Goal: Task Accomplishment & Management: Use online tool/utility

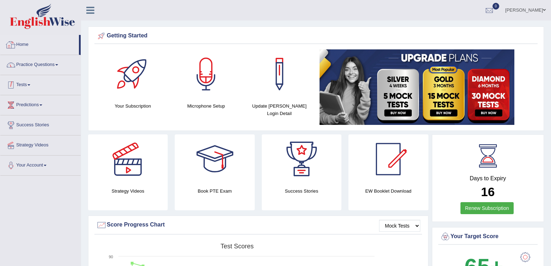
click at [32, 68] on link "Practice Questions" at bounding box center [40, 64] width 80 height 18
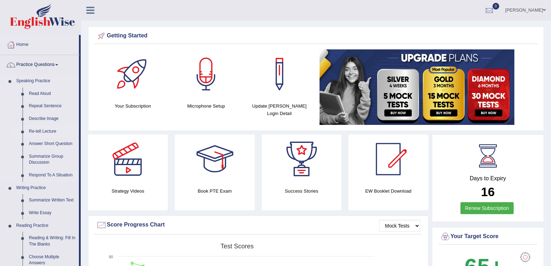
click at [48, 132] on link "Re-tell Lecture" at bounding box center [52, 131] width 53 height 13
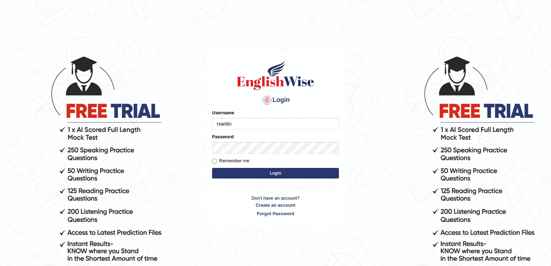
type input "rsantin"
click at [212, 168] on button "Login" at bounding box center [275, 173] width 127 height 11
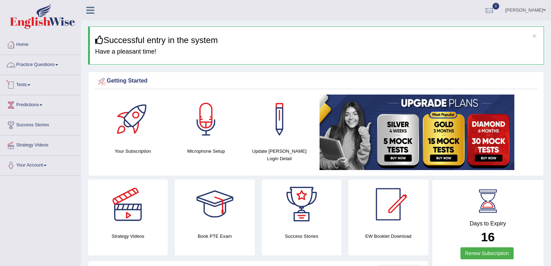
click at [32, 68] on link "Practice Questions" at bounding box center [40, 64] width 80 height 18
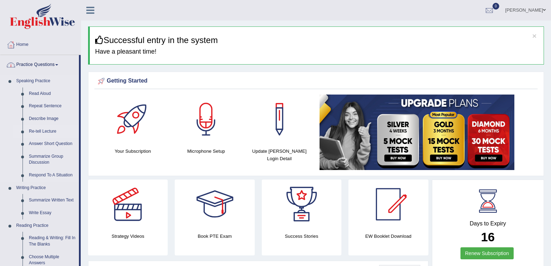
click at [45, 132] on link "Re-tell Lecture" at bounding box center [52, 131] width 53 height 13
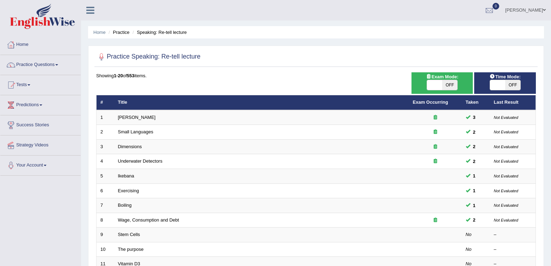
click at [455, 82] on span "OFF" at bounding box center [449, 85] width 15 height 10
checkbox input "true"
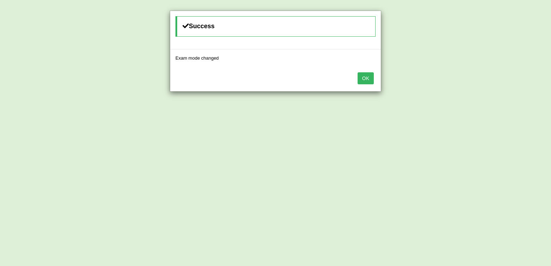
click at [373, 77] on button "OK" at bounding box center [365, 78] width 16 height 12
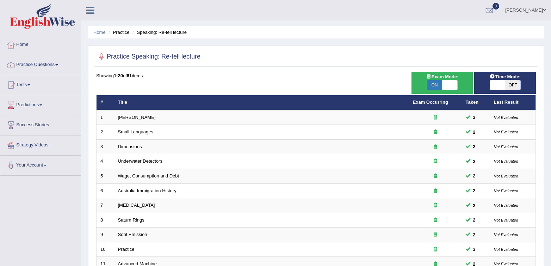
click at [516, 85] on span "OFF" at bounding box center [512, 85] width 15 height 10
checkbox input "true"
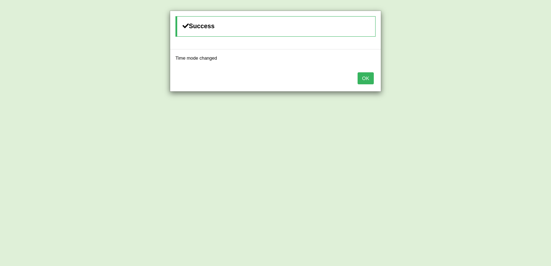
click at [365, 76] on button "OK" at bounding box center [365, 78] width 16 height 12
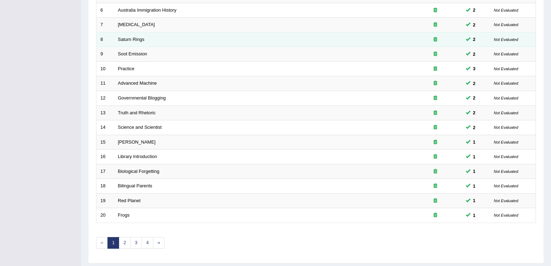
scroll to position [201, 0]
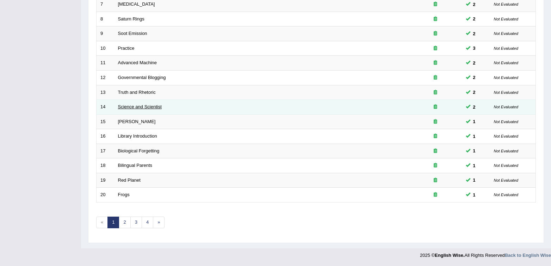
click at [127, 105] on link "Science and Scientist" at bounding box center [140, 106] width 44 height 5
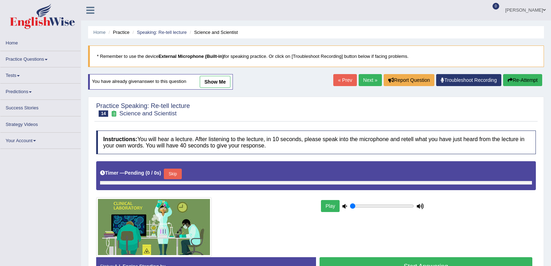
type input "0.65"
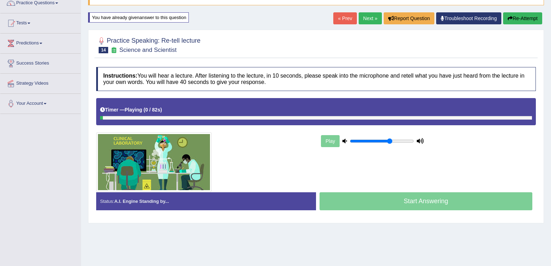
scroll to position [63, 0]
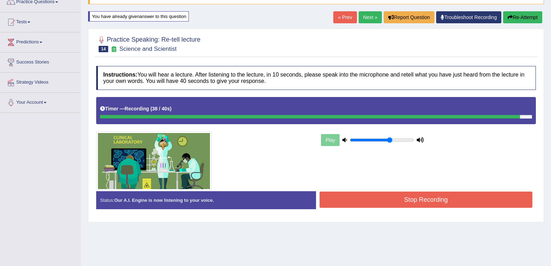
click at [442, 195] on button "Stop Recording" at bounding box center [425, 199] width 213 height 16
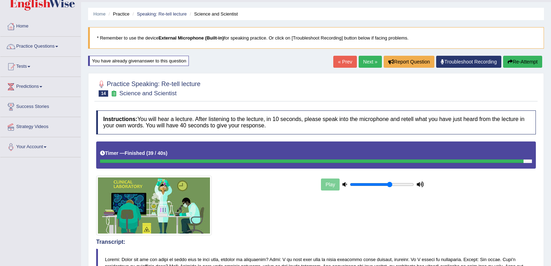
scroll to position [28, 0]
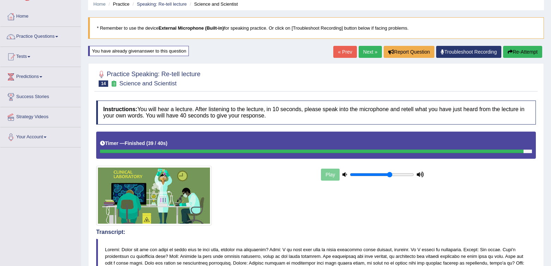
click at [361, 52] on link "Next »" at bounding box center [369, 52] width 23 height 12
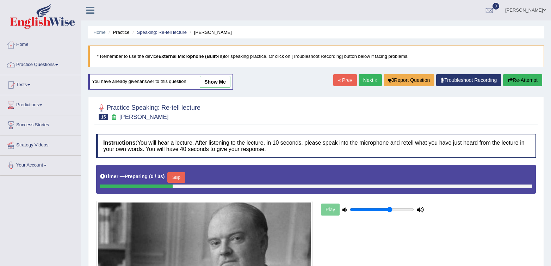
click at [335, 79] on link "« Prev" at bounding box center [344, 80] width 23 height 12
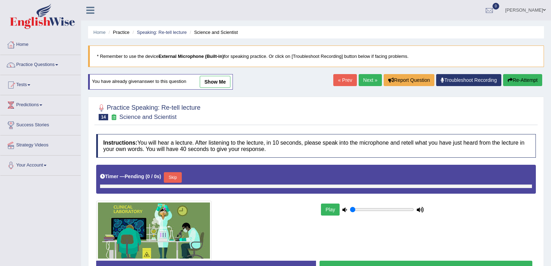
type input "0.65"
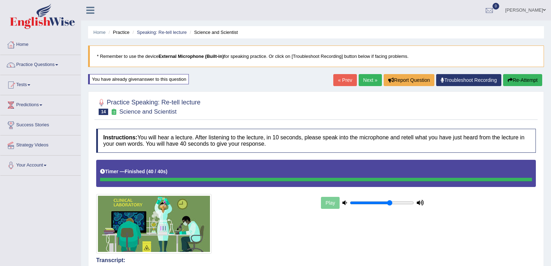
click at [370, 84] on link "Next »" at bounding box center [369, 80] width 23 height 12
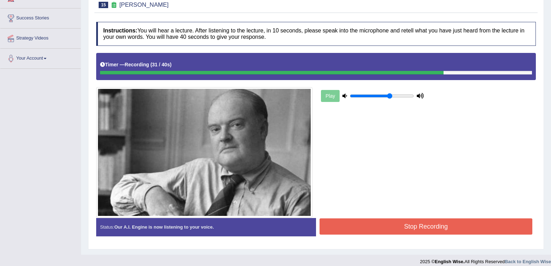
scroll to position [113, 0]
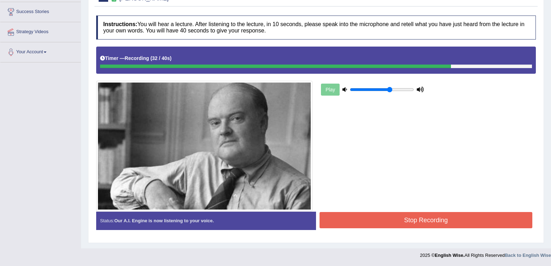
click at [390, 219] on button "Stop Recording" at bounding box center [425, 220] width 213 height 16
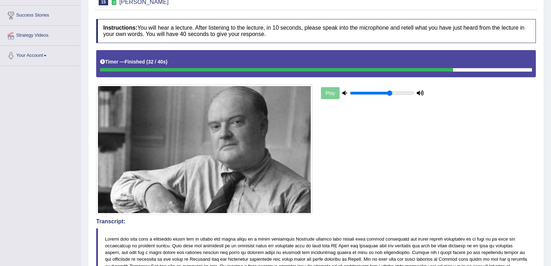
scroll to position [0, 0]
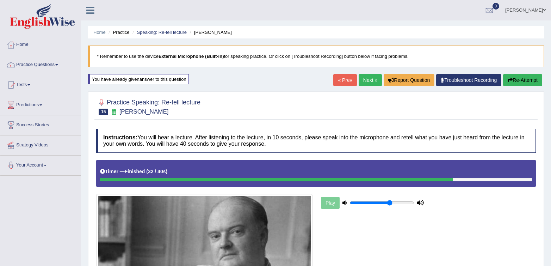
click at [375, 81] on link "Next »" at bounding box center [369, 80] width 23 height 12
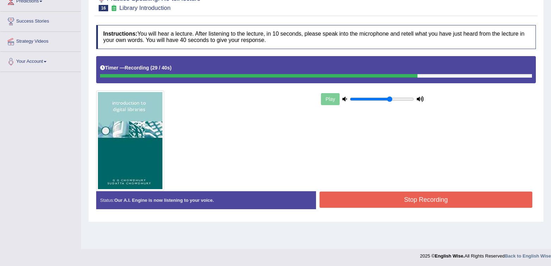
scroll to position [104, 0]
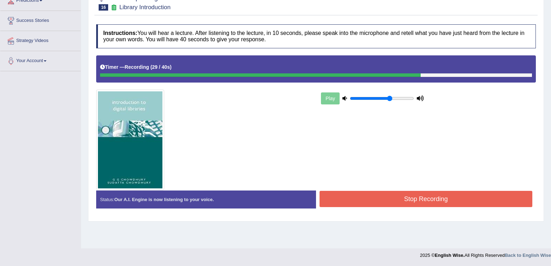
click at [394, 193] on button "Stop Recording" at bounding box center [425, 199] width 213 height 16
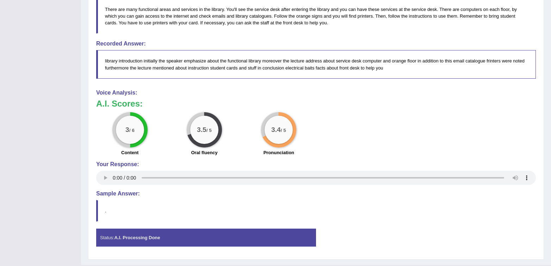
scroll to position [0, 0]
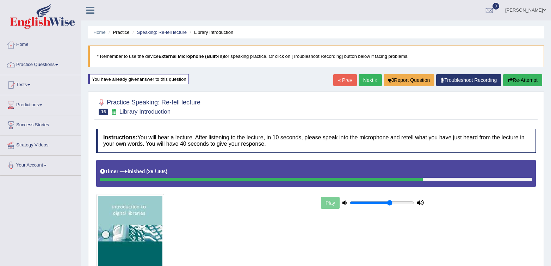
click at [530, 81] on button "Re-Attempt" at bounding box center [522, 80] width 39 height 12
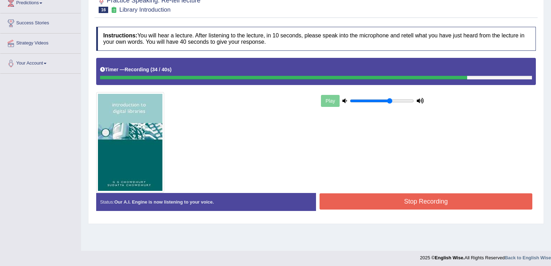
scroll to position [104, 0]
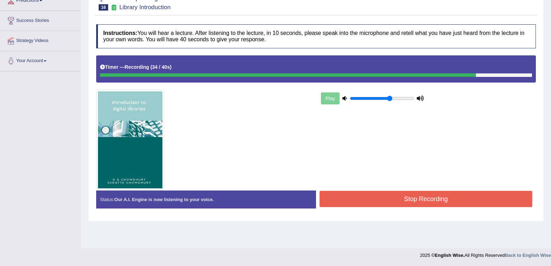
click at [358, 191] on button "Stop Recording" at bounding box center [425, 199] width 213 height 16
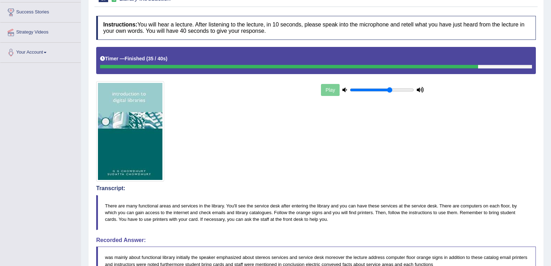
scroll to position [0, 0]
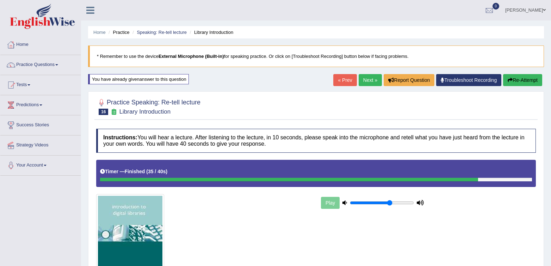
click at [369, 80] on link "Next »" at bounding box center [369, 80] width 23 height 12
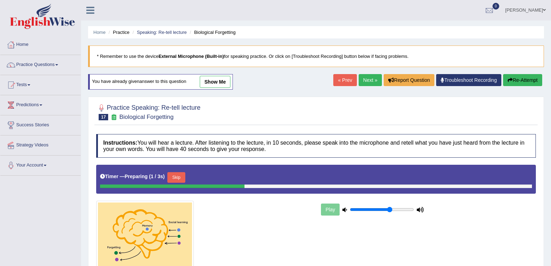
click at [366, 124] on div "Practice Speaking: Re-tell lecture 17 Biological Forgetting" at bounding box center [315, 112] width 443 height 25
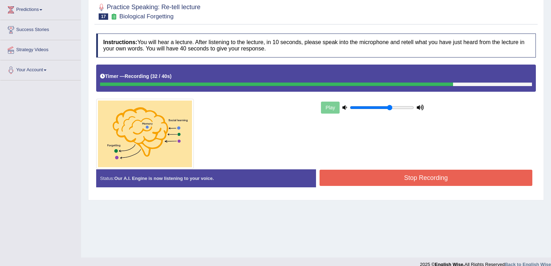
scroll to position [104, 0]
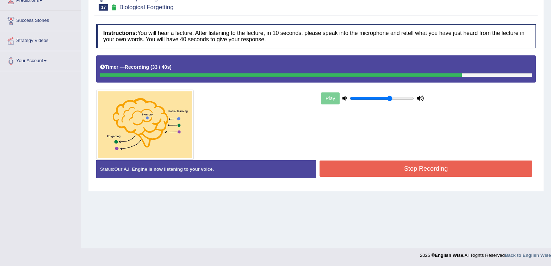
click at [448, 172] on button "Stop Recording" at bounding box center [425, 168] width 213 height 16
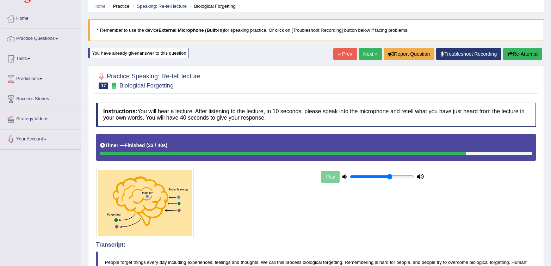
scroll to position [20, 0]
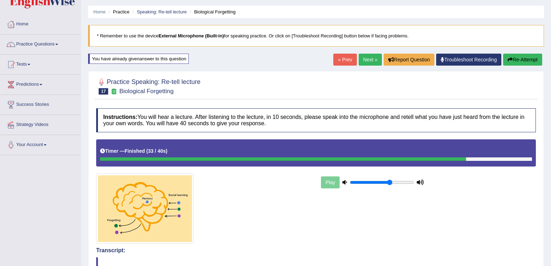
click at [509, 63] on button "Re-Attempt" at bounding box center [522, 60] width 39 height 12
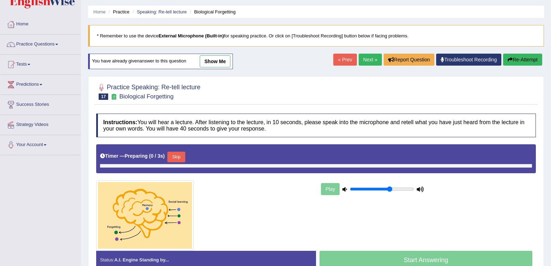
scroll to position [20, 0]
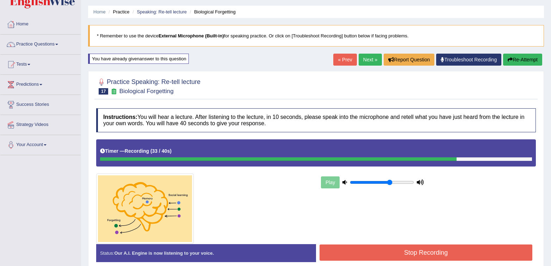
click at [491, 255] on button "Stop Recording" at bounding box center [425, 252] width 213 height 16
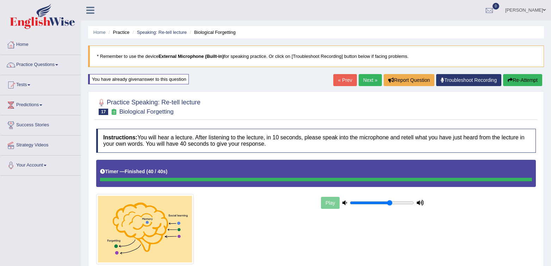
click at [364, 79] on link "Next »" at bounding box center [369, 80] width 23 height 12
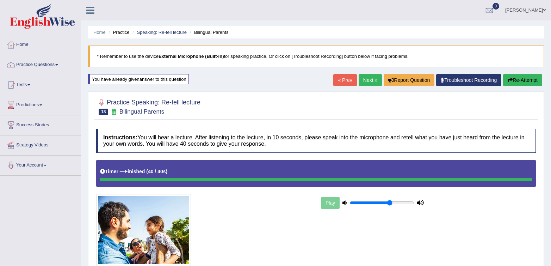
click at [515, 79] on button "Re-Attempt" at bounding box center [522, 80] width 39 height 12
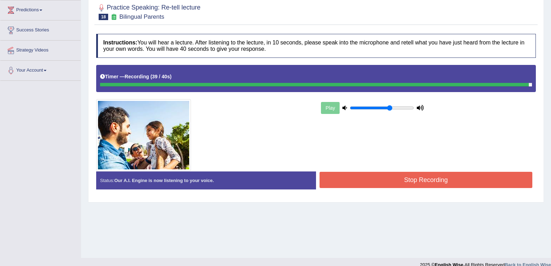
scroll to position [104, 0]
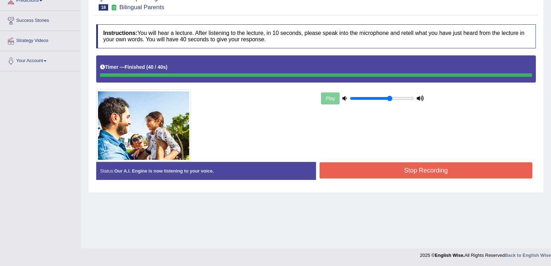
click at [411, 163] on button "Stop Recording" at bounding box center [425, 170] width 213 height 16
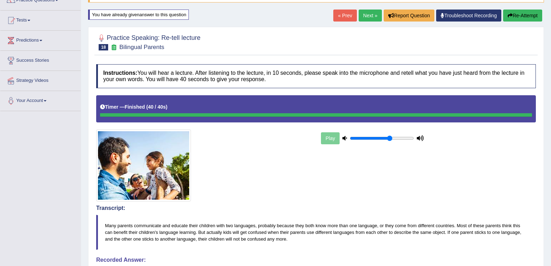
scroll to position [0, 0]
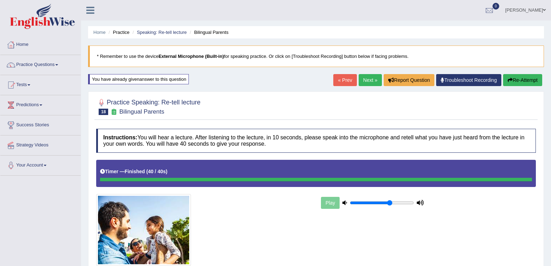
click at [518, 78] on button "Re-Attempt" at bounding box center [522, 80] width 39 height 12
click at [358, 82] on link "Next »" at bounding box center [369, 80] width 23 height 12
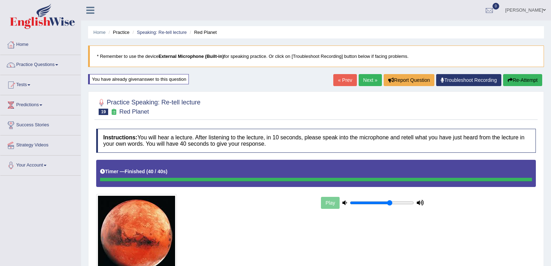
click at [507, 80] on icon "button" at bounding box center [509, 79] width 5 height 5
click at [362, 76] on link "Next »" at bounding box center [369, 80] width 23 height 12
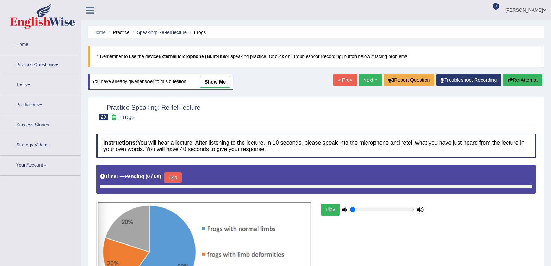
type input "0.65"
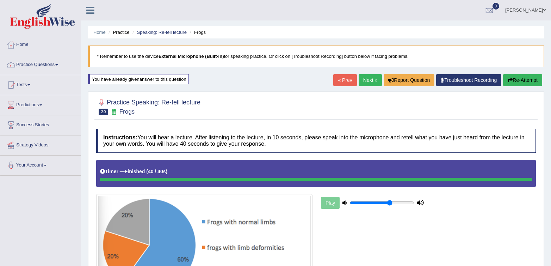
click at [525, 80] on button "Re-Attempt" at bounding box center [522, 80] width 39 height 12
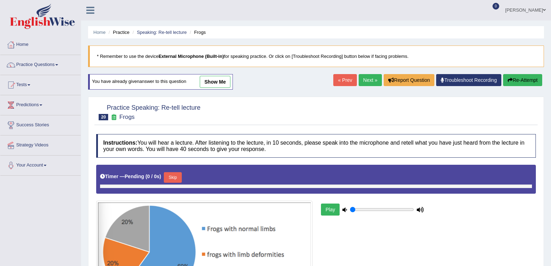
type input "0.65"
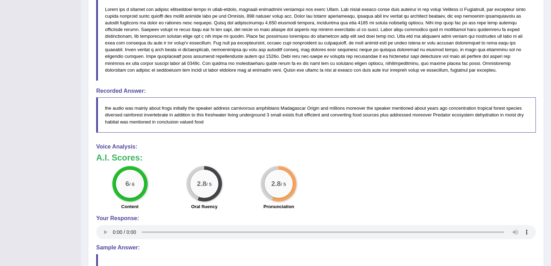
scroll to position [381, 0]
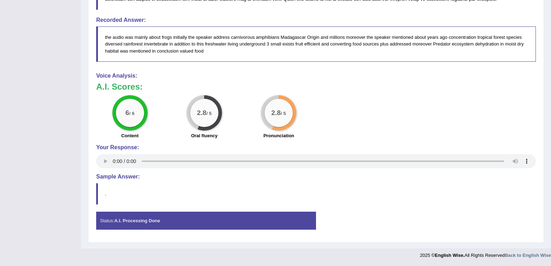
click at [380, 152] on div "Your Response:" at bounding box center [315, 157] width 439 height 26
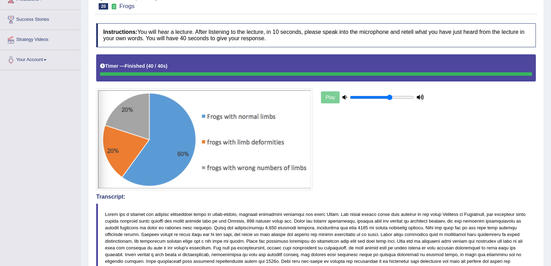
scroll to position [0, 0]
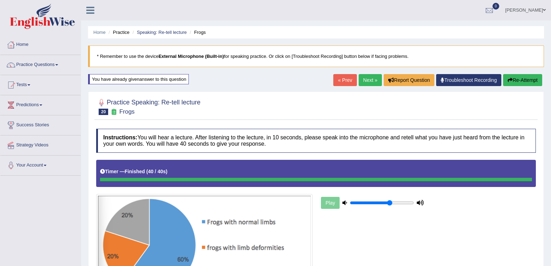
click at [358, 77] on link "Next »" at bounding box center [369, 80] width 23 height 12
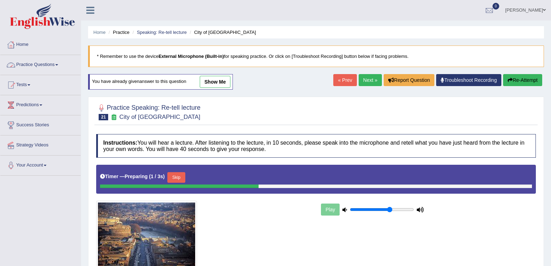
click at [48, 66] on link "Practice Questions" at bounding box center [40, 64] width 80 height 18
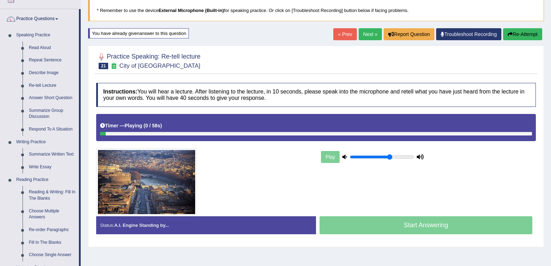
scroll to position [46, 0]
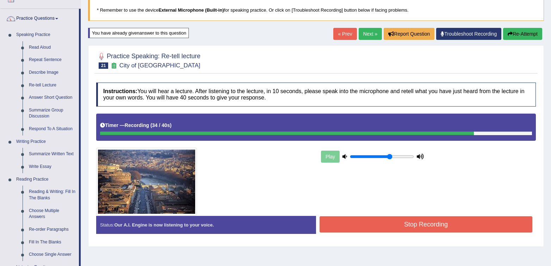
click at [400, 229] on button "Stop Recording" at bounding box center [425, 224] width 213 height 16
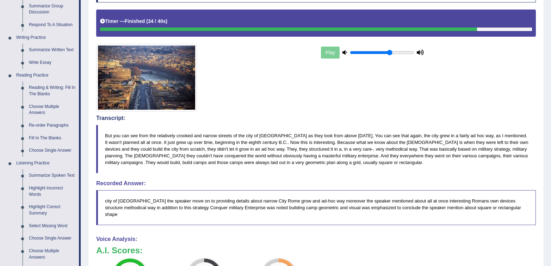
scroll to position [0, 0]
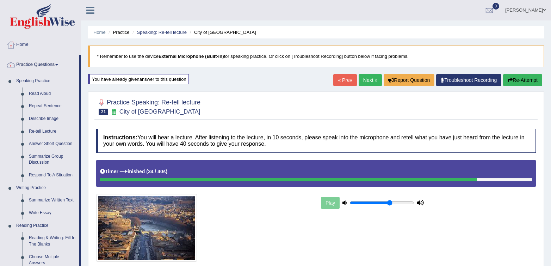
click at [360, 77] on link "Next »" at bounding box center [369, 80] width 23 height 12
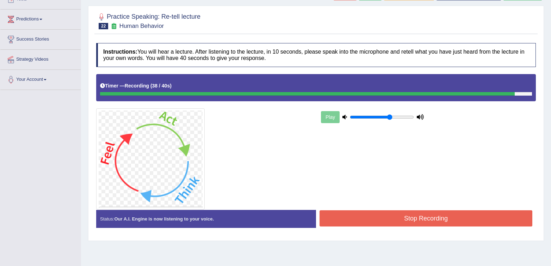
scroll to position [104, 0]
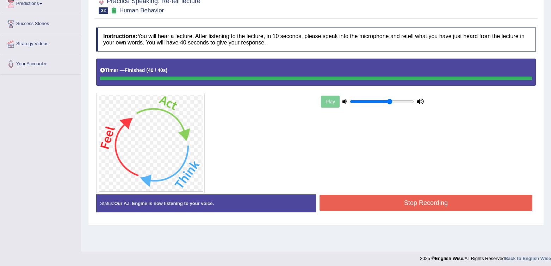
click at [324, 195] on div "Instructions: You will hear a lecture. After listening to the lecture, in 10 se…" at bounding box center [315, 122] width 443 height 197
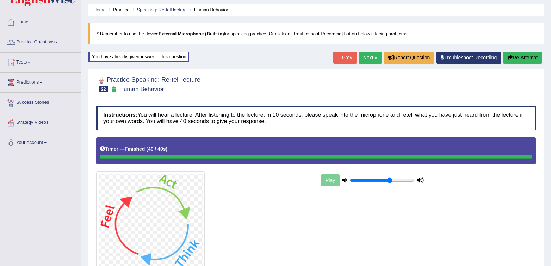
scroll to position [0, 0]
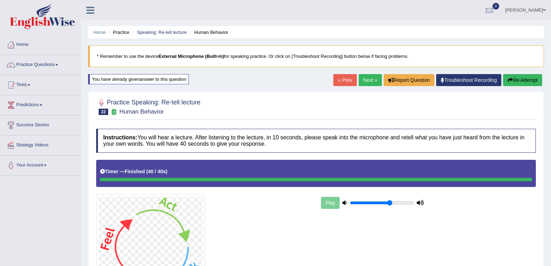
click at [368, 77] on link "Next »" at bounding box center [369, 80] width 23 height 12
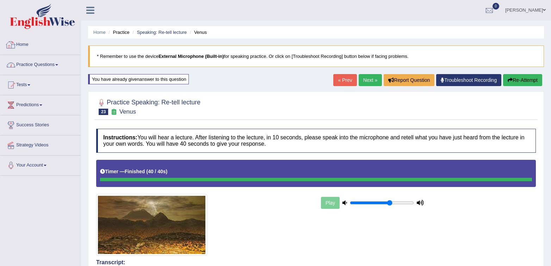
click at [59, 58] on link "Practice Questions" at bounding box center [40, 64] width 80 height 18
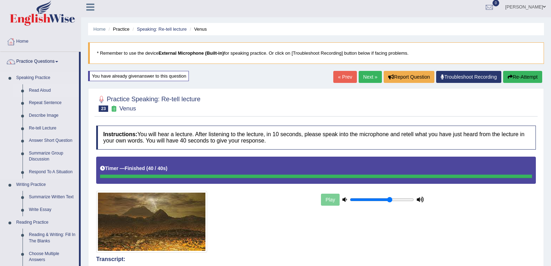
click at [28, 87] on link "Read Aloud" at bounding box center [52, 90] width 53 height 13
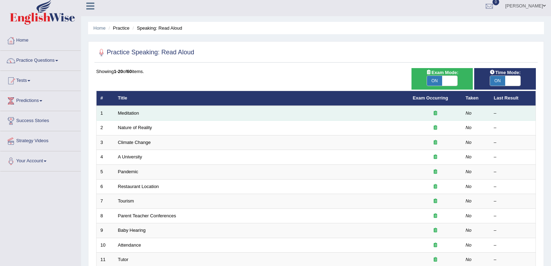
click at [117, 111] on td "Meditation" at bounding box center [261, 113] width 295 height 15
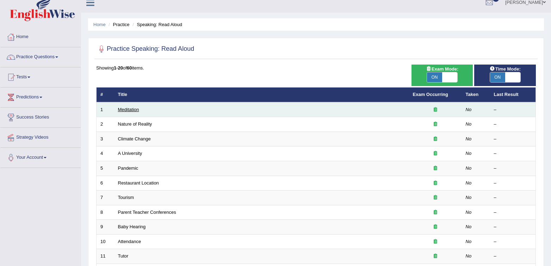
click at [119, 111] on link "Meditation" at bounding box center [128, 109] width 21 height 5
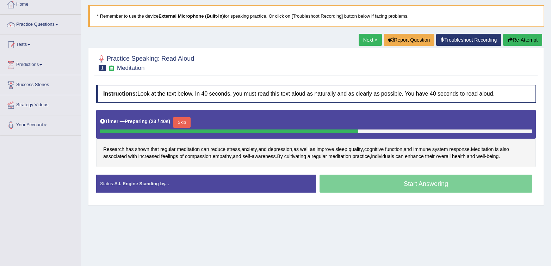
scroll to position [42, 0]
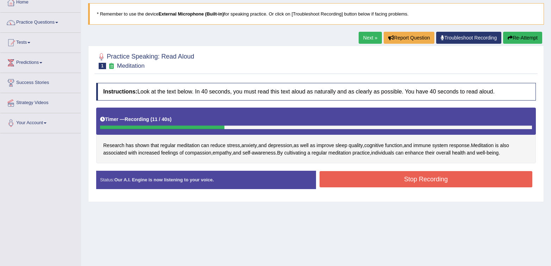
click at [383, 187] on div "Stop Recording" at bounding box center [426, 180] width 220 height 18
click at [385, 183] on button "Stop Recording" at bounding box center [425, 179] width 213 height 16
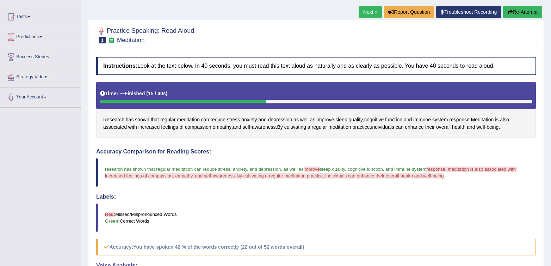
scroll to position [68, 0]
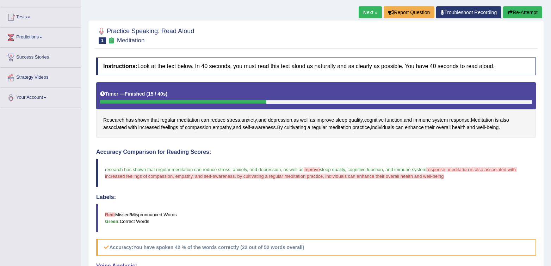
click at [522, 10] on button "Re-Attempt" at bounding box center [522, 12] width 39 height 12
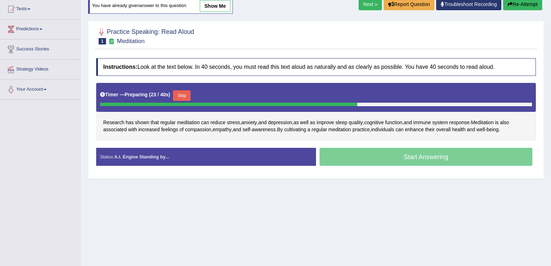
scroll to position [75, 0]
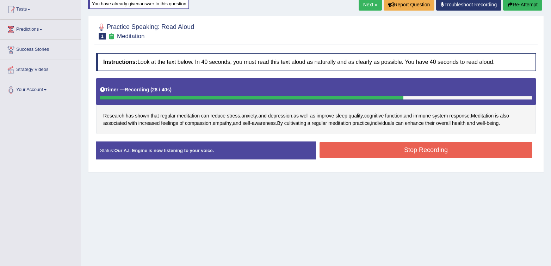
click at [480, 150] on button "Stop Recording" at bounding box center [425, 150] width 213 height 16
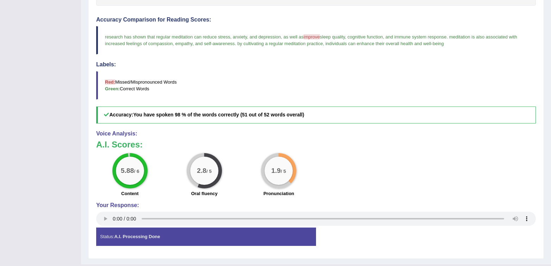
scroll to position [207, 0]
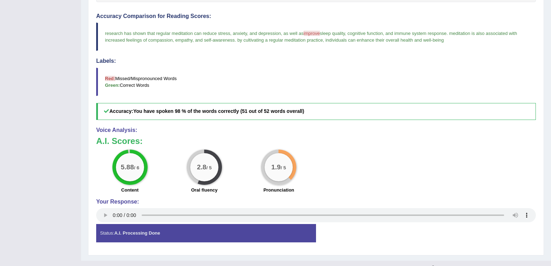
click at [321, 66] on div "Labels: Red: Missed/Mispronounced Words Green: Correct Words" at bounding box center [315, 77] width 439 height 38
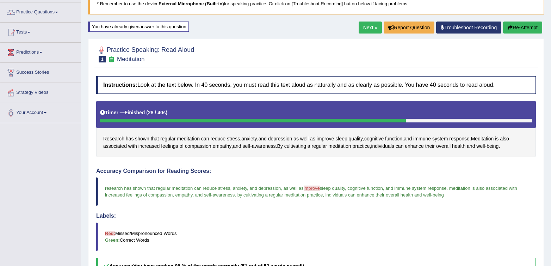
scroll to position [51, 0]
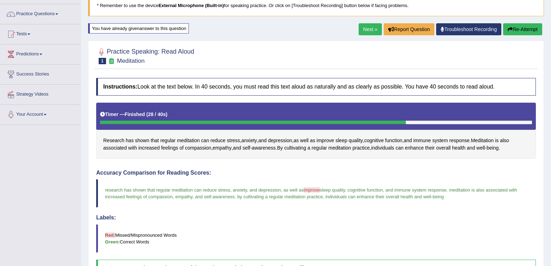
click at [535, 32] on button "Re-Attempt" at bounding box center [522, 29] width 39 height 12
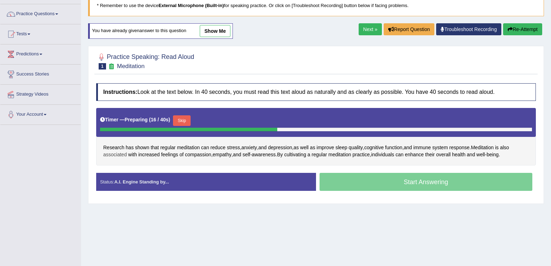
scroll to position [53, 0]
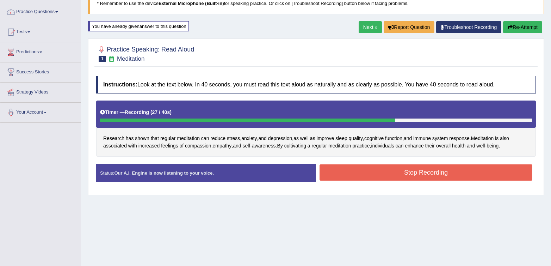
click at [365, 175] on button "Stop Recording" at bounding box center [425, 172] width 213 height 16
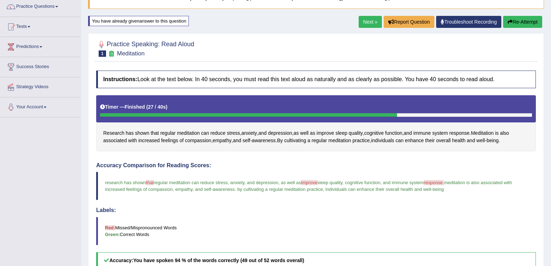
scroll to position [51, 0]
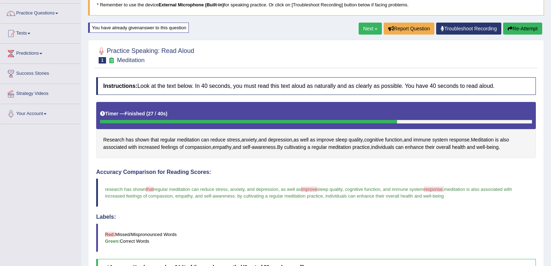
click at [539, 31] on button "Re-Attempt" at bounding box center [522, 29] width 39 height 12
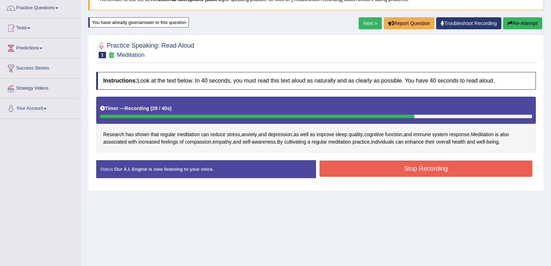
click at [408, 163] on button "Stop Recording" at bounding box center [425, 168] width 213 height 16
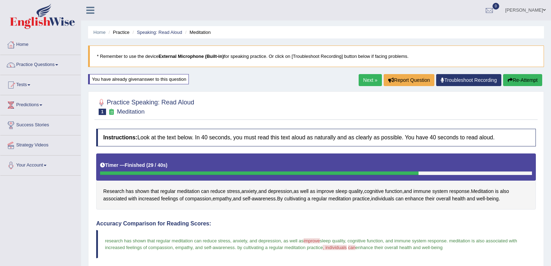
click at [519, 79] on button "Re-Attempt" at bounding box center [522, 80] width 39 height 12
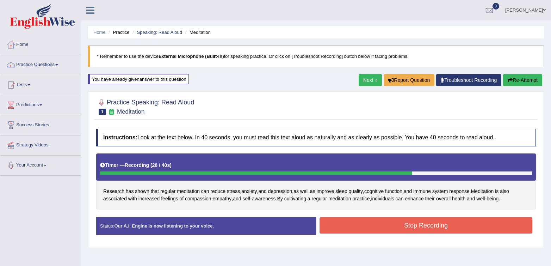
click at [475, 228] on button "Stop Recording" at bounding box center [425, 225] width 213 height 16
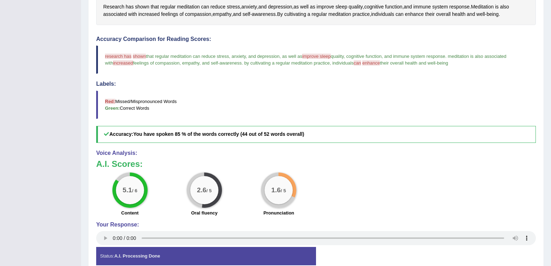
scroll to position [193, 0]
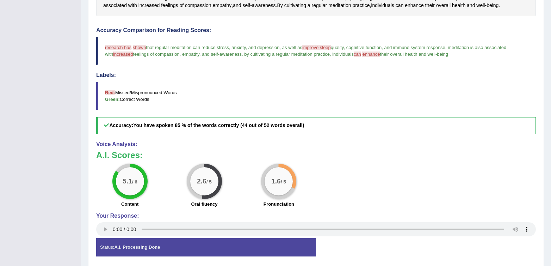
click at [365, 144] on h4 "Voice Analysis:" at bounding box center [315, 144] width 439 height 6
click at [276, 185] on big "1.6" at bounding box center [276, 181] width 10 height 8
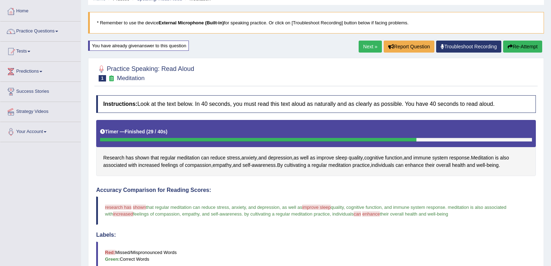
scroll to position [33, 0]
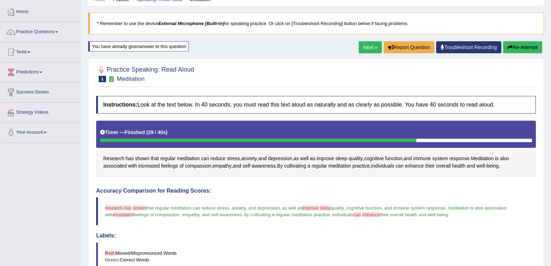
click at [520, 46] on button "Re-Attempt" at bounding box center [522, 47] width 39 height 12
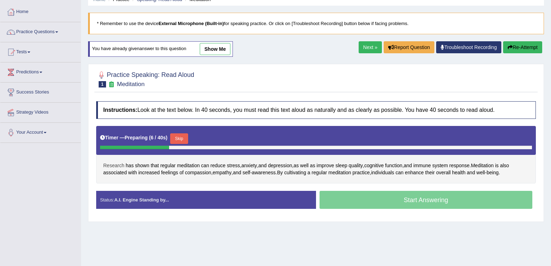
click at [113, 166] on span "Research" at bounding box center [113, 165] width 21 height 7
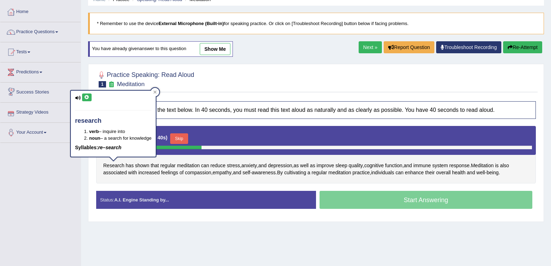
click at [76, 98] on icon at bounding box center [78, 97] width 6 height 5
click at [86, 97] on icon at bounding box center [86, 97] width 5 height 4
click at [76, 98] on icon at bounding box center [78, 97] width 6 height 5
click at [79, 97] on icon at bounding box center [78, 97] width 6 height 5
click at [154, 91] on icon at bounding box center [155, 92] width 4 height 4
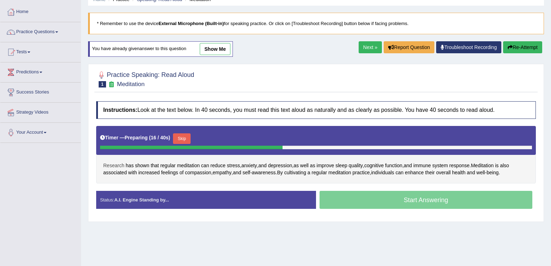
click at [108, 166] on span "Research" at bounding box center [113, 165] width 21 height 7
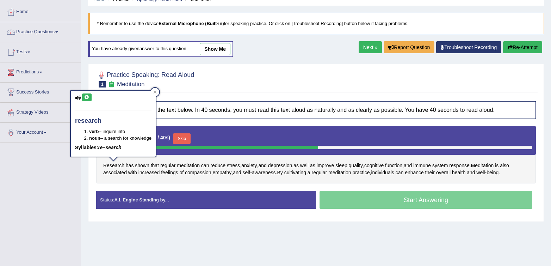
click at [79, 95] on icon at bounding box center [78, 97] width 6 height 5
click at [77, 95] on icon at bounding box center [78, 97] width 6 height 5
click at [77, 97] on icon at bounding box center [78, 97] width 6 height 5
click at [87, 96] on icon at bounding box center [86, 97] width 5 height 4
click at [230, 173] on span "empathy" at bounding box center [222, 172] width 19 height 7
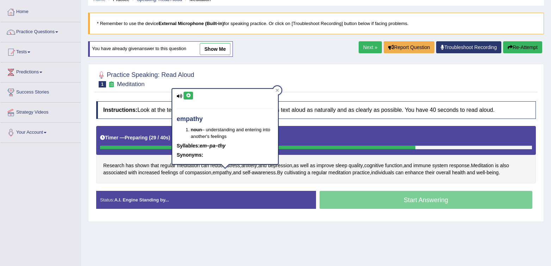
click at [188, 96] on icon at bounding box center [188, 95] width 5 height 4
click at [183, 97] on div "empathy noun – understanding and entering into another's feelings Syllables: em…" at bounding box center [225, 126] width 106 height 75
click at [278, 91] on icon at bounding box center [277, 90] width 4 height 4
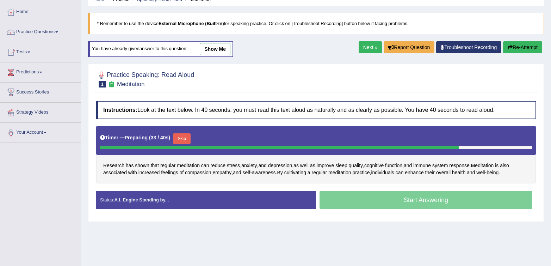
click at [359, 76] on div at bounding box center [315, 78] width 439 height 21
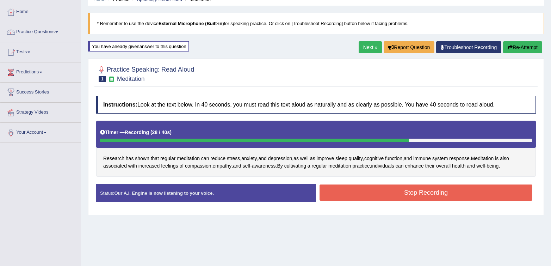
click at [452, 188] on button "Stop Recording" at bounding box center [425, 192] width 213 height 16
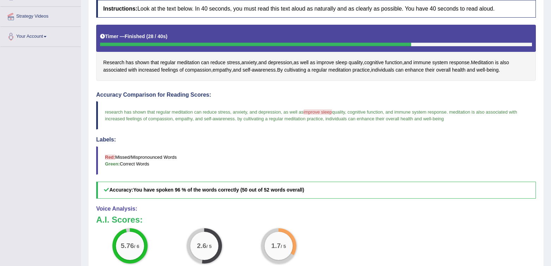
scroll to position [219, 0]
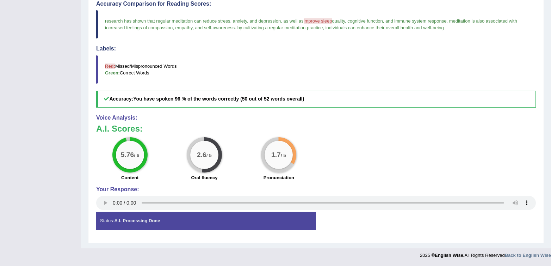
click at [404, 184] on div "Voice Analysis: A.I. Scores: 5.76 / 6 Content 2.6 / 5 Oral fluency 1.7 / 5 Pron…" at bounding box center [315, 162] width 439 height 97
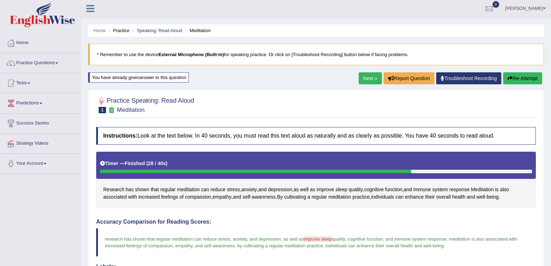
scroll to position [0, 0]
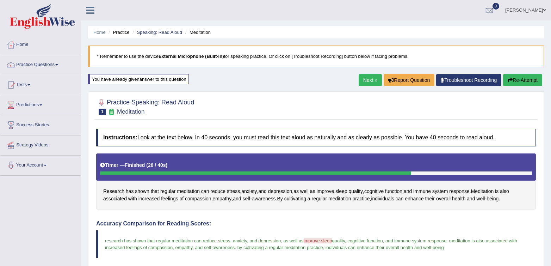
click at [375, 83] on link "Next »" at bounding box center [369, 80] width 23 height 12
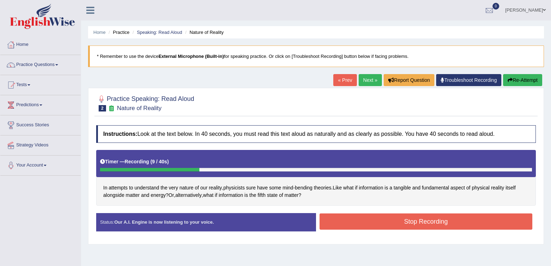
click at [356, 217] on button "Stop Recording" at bounding box center [425, 221] width 213 height 16
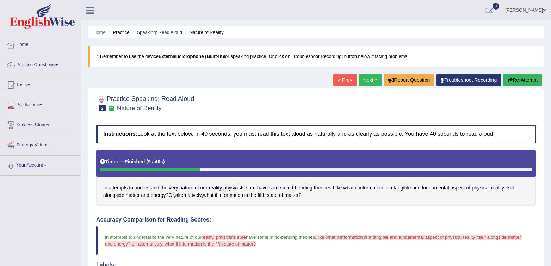
click at [520, 80] on button "Re-Attempt" at bounding box center [522, 80] width 39 height 12
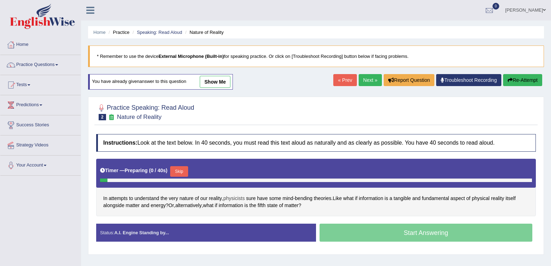
click at [243, 199] on span "physicists" at bounding box center [233, 197] width 21 height 7
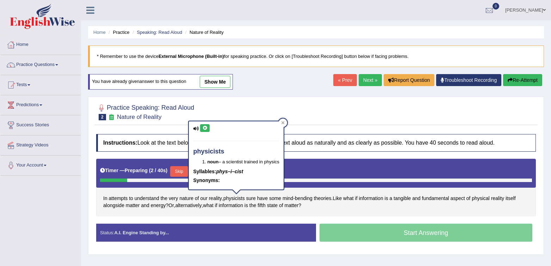
click at [209, 126] on button at bounding box center [205, 128] width 10 height 8
click at [205, 129] on icon at bounding box center [204, 128] width 5 height 4
click at [154, 218] on div "Instructions: Look at the text below. In 40 seconds, you must read this text al…" at bounding box center [315, 190] width 443 height 120
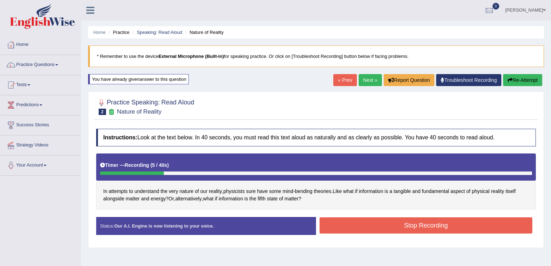
click at [377, 223] on button "Stop Recording" at bounding box center [425, 225] width 213 height 16
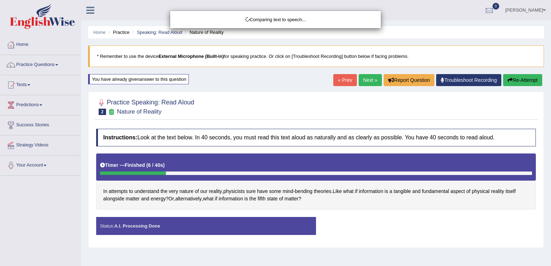
click at [216, 192] on div "Comparing text to speech..." at bounding box center [275, 133] width 551 height 266
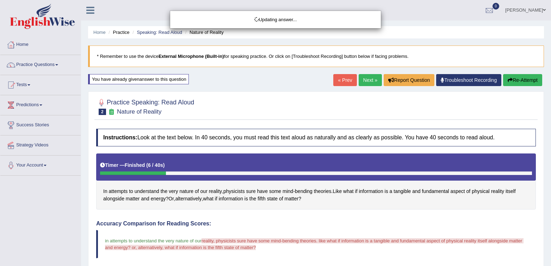
click at [216, 192] on body "Toggle navigation Home Practice Questions Speaking Practice Read Aloud Repeat S…" at bounding box center [275, 133] width 551 height 266
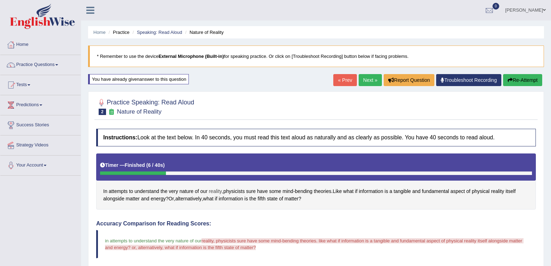
click at [217, 191] on span "reality" at bounding box center [215, 190] width 13 height 7
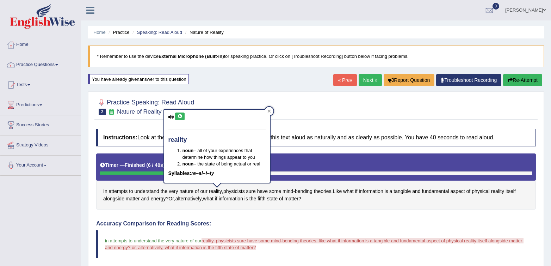
click at [181, 115] on icon at bounding box center [179, 116] width 5 height 4
click at [267, 111] on div at bounding box center [269, 111] width 8 height 8
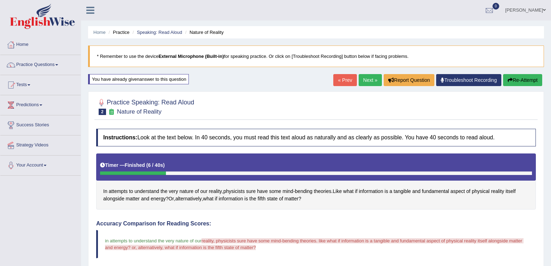
click at [512, 82] on button "Re-Attempt" at bounding box center [522, 80] width 39 height 12
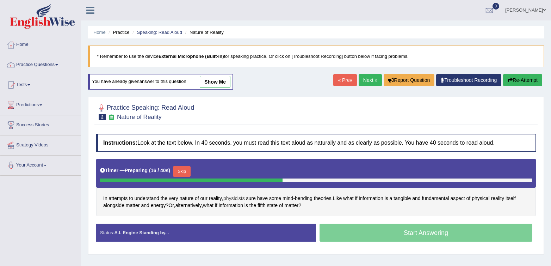
click at [241, 199] on span "physicists" at bounding box center [233, 197] width 21 height 7
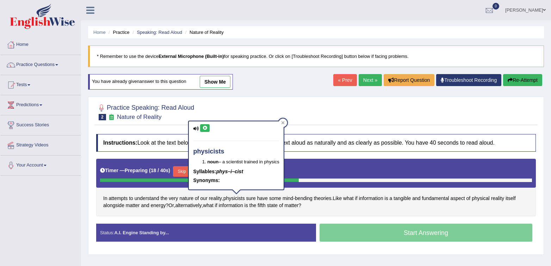
click at [202, 127] on icon at bounding box center [204, 128] width 5 height 4
click at [256, 208] on span "the" at bounding box center [252, 204] width 7 height 7
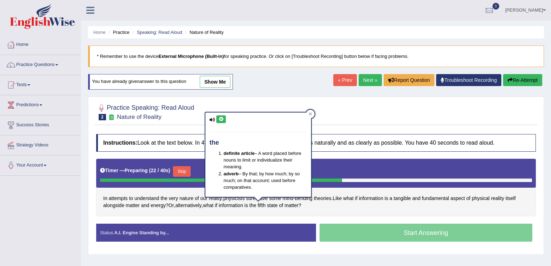
click at [351, 215] on div "In attempts to understand the very nature of our reality , physicists sure have…" at bounding box center [315, 186] width 439 height 57
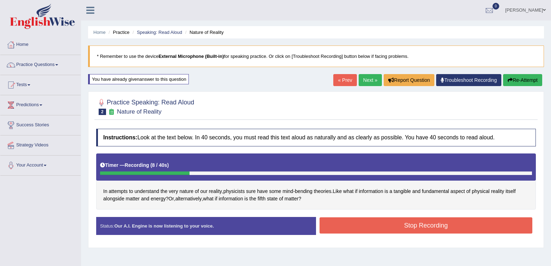
click at [350, 224] on button "Stop Recording" at bounding box center [425, 225] width 213 height 16
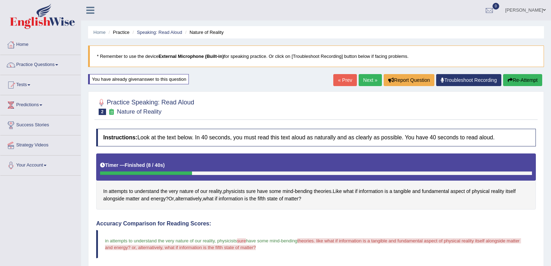
click at [520, 79] on button "Re-Attempt" at bounding box center [522, 80] width 39 height 12
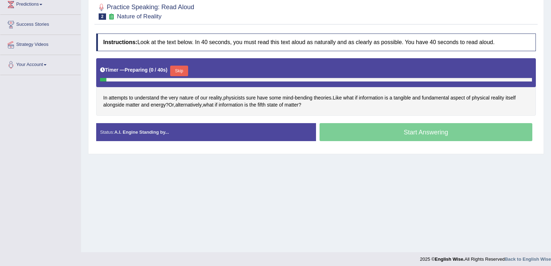
scroll to position [104, 0]
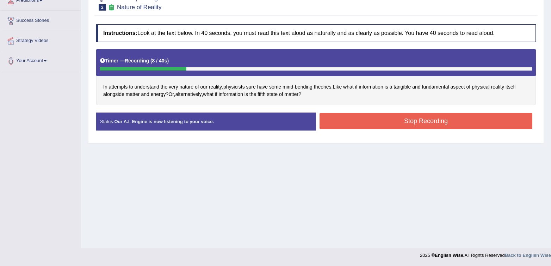
click at [372, 121] on button "Stop Recording" at bounding box center [425, 121] width 213 height 16
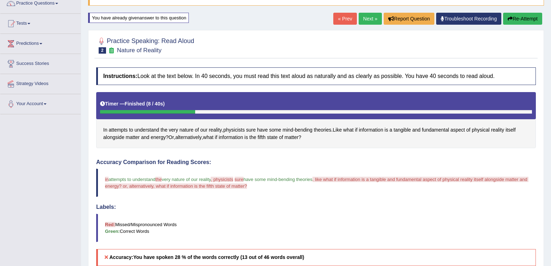
scroll to position [61, 0]
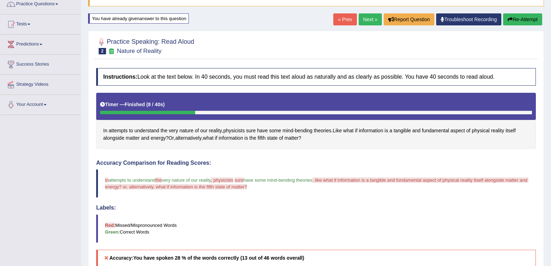
click at [358, 18] on link "Next »" at bounding box center [369, 19] width 23 height 12
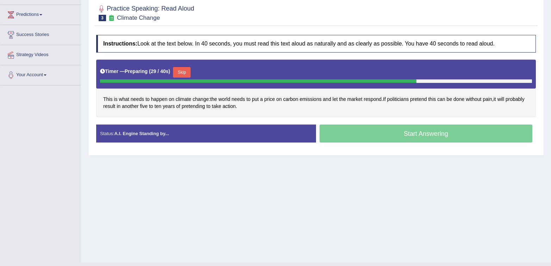
scroll to position [104, 0]
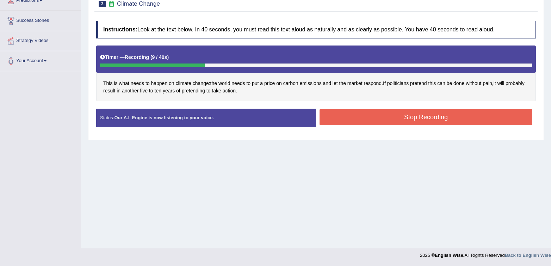
click at [363, 118] on button "Stop Recording" at bounding box center [425, 117] width 213 height 16
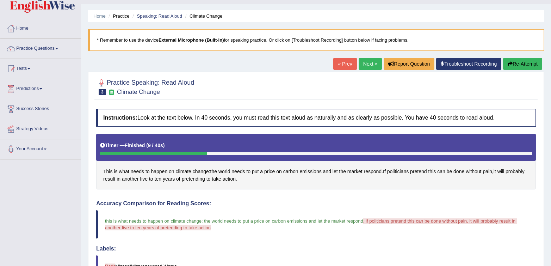
scroll to position [12, 0]
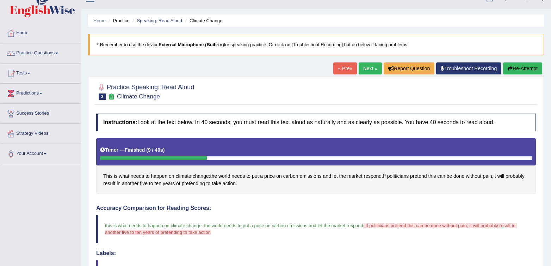
click at [360, 71] on link "Next »" at bounding box center [369, 68] width 23 height 12
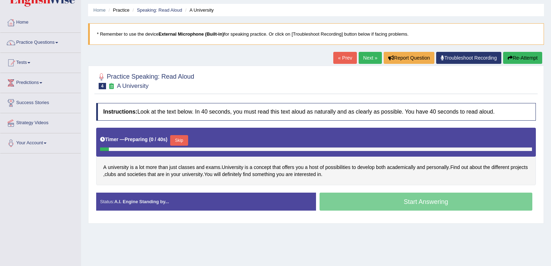
scroll to position [24, 0]
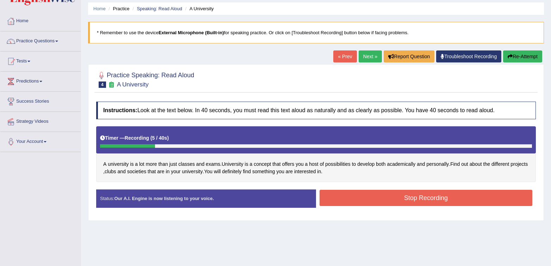
click at [376, 204] on button "Stop Recording" at bounding box center [425, 197] width 213 height 16
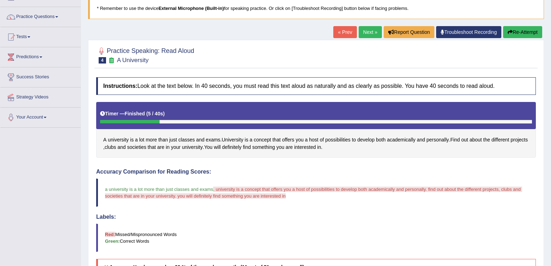
scroll to position [49, 0]
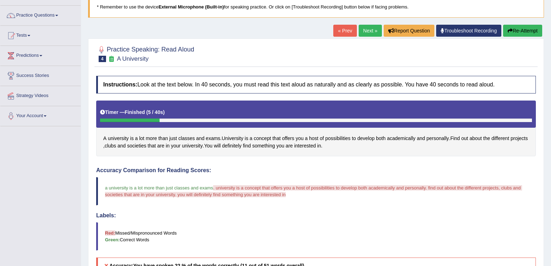
click at [514, 29] on button "Re-Attempt" at bounding box center [522, 31] width 39 height 12
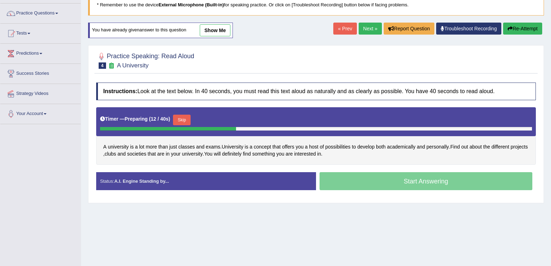
scroll to position [51, 0]
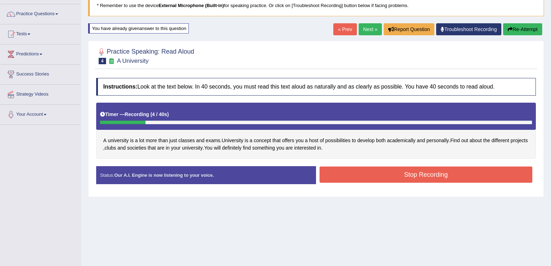
click at [349, 176] on button "Stop Recording" at bounding box center [425, 174] width 213 height 16
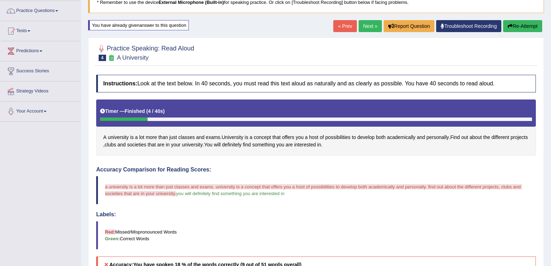
scroll to position [0, 0]
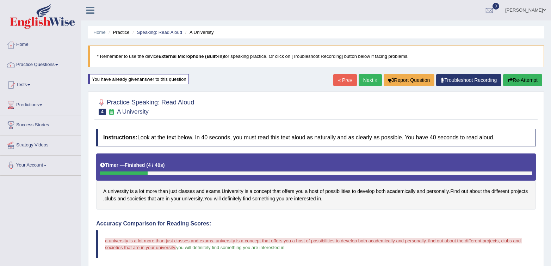
click at [374, 79] on link "Next »" at bounding box center [369, 80] width 23 height 12
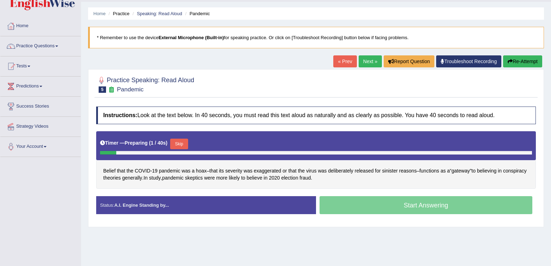
click at [366, 245] on div "Home Practice Speaking: Read [PERSON_NAME] * Remember to use the device Externa…" at bounding box center [316, 157] width 470 height 352
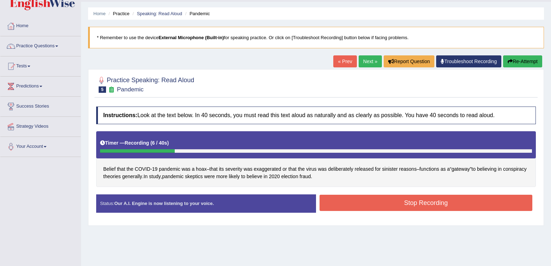
click at [338, 207] on button "Stop Recording" at bounding box center [425, 202] width 213 height 16
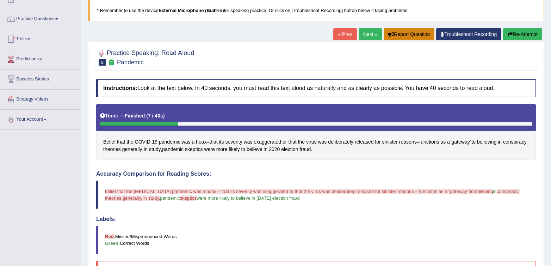
scroll to position [43, 0]
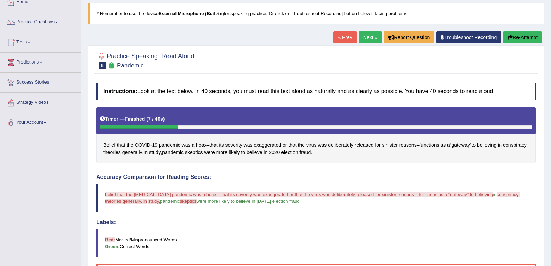
click at [364, 35] on link "Next »" at bounding box center [369, 37] width 23 height 12
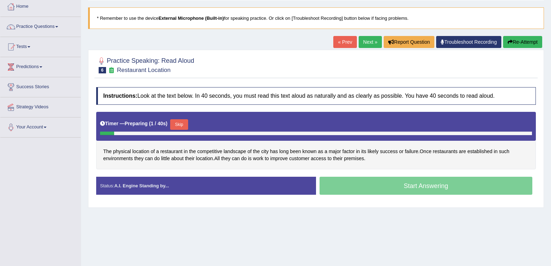
scroll to position [47, 0]
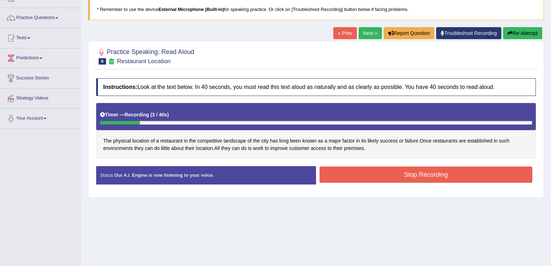
click at [509, 35] on icon "button" at bounding box center [509, 33] width 5 height 5
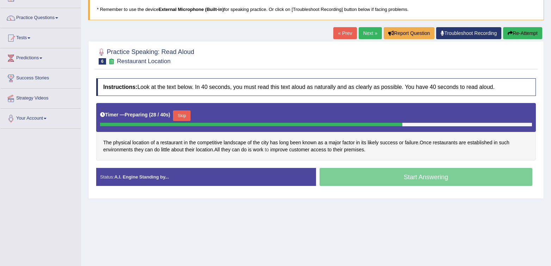
scroll to position [53, 0]
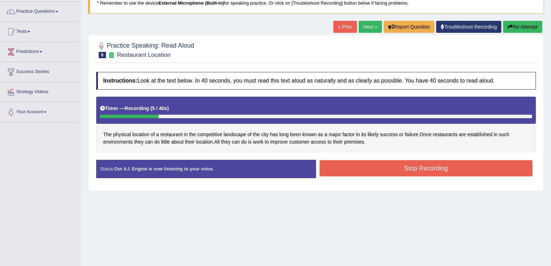
click at [379, 168] on button "Stop Recording" at bounding box center [425, 168] width 213 height 16
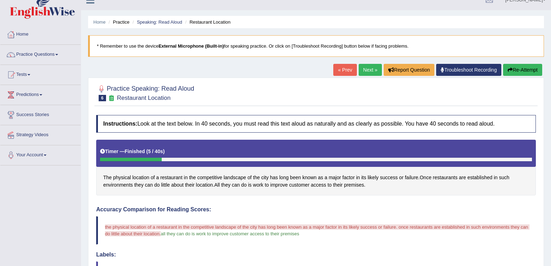
scroll to position [0, 0]
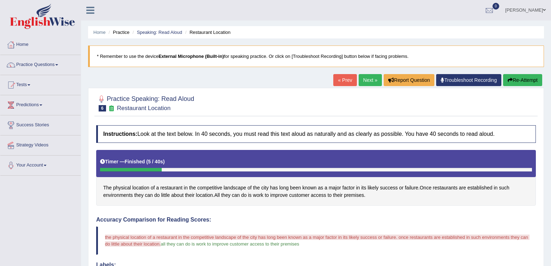
click at [367, 80] on link "Next »" at bounding box center [369, 80] width 23 height 12
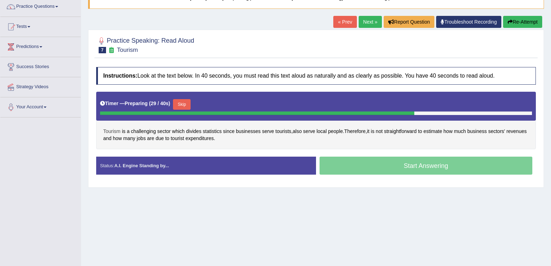
scroll to position [66, 0]
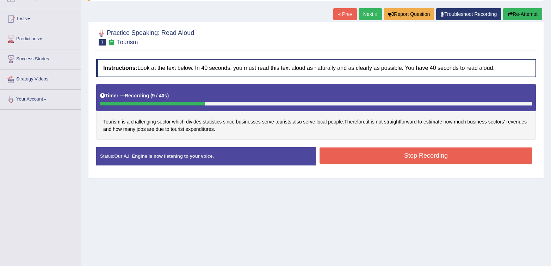
click at [402, 160] on button "Stop Recording" at bounding box center [425, 155] width 213 height 16
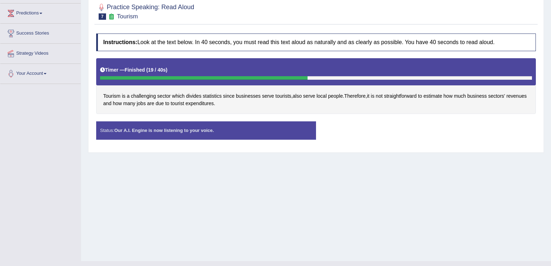
scroll to position [104, 0]
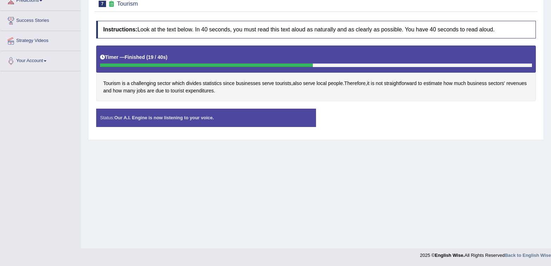
click at [384, 125] on div "Status: Our A.I. Engine is now listening to your voice. Start Answering Stop Re…" at bounding box center [315, 120] width 439 height 25
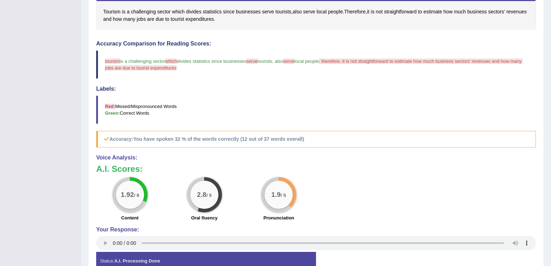
scroll to position [79, 0]
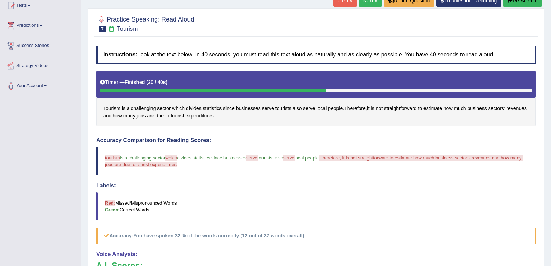
click at [523, 2] on button "Re-Attempt" at bounding box center [522, 1] width 39 height 12
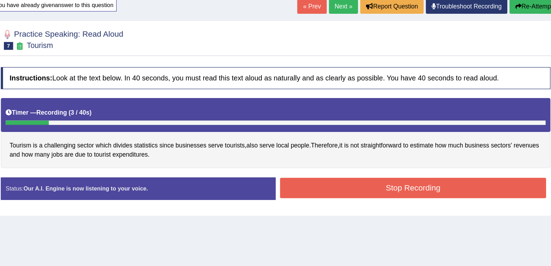
scroll to position [47, 0]
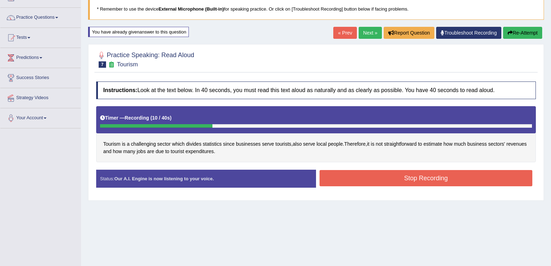
click at [417, 180] on button "Stop Recording" at bounding box center [425, 178] width 213 height 16
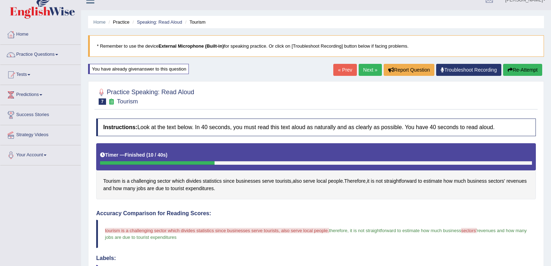
scroll to position [0, 0]
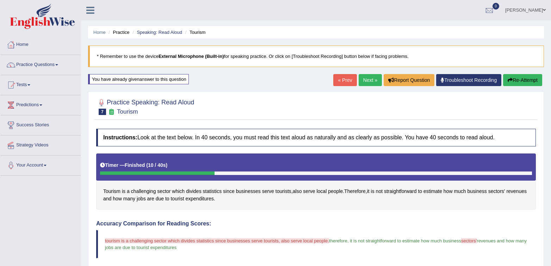
click at [367, 85] on link "Next »" at bounding box center [369, 80] width 23 height 12
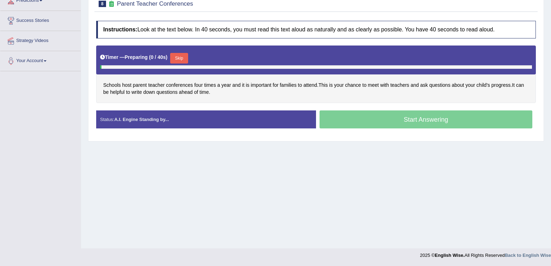
scroll to position [104, 0]
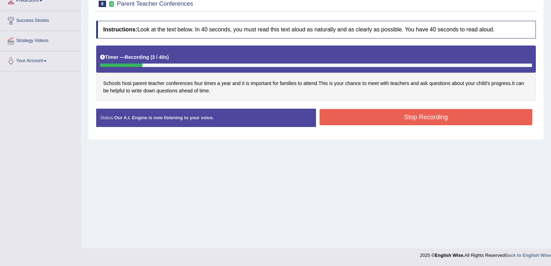
click at [491, 115] on button "Stop Recording" at bounding box center [425, 117] width 213 height 16
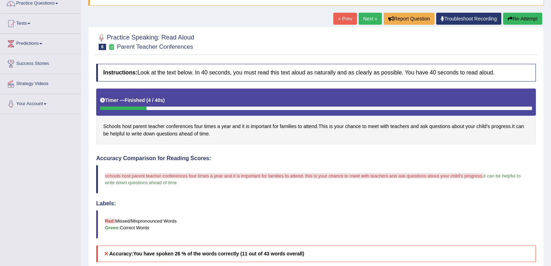
scroll to position [0, 0]
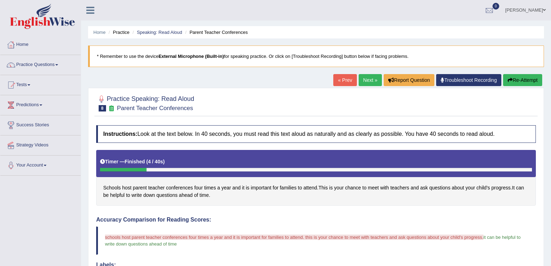
click at [361, 80] on link "Next »" at bounding box center [369, 80] width 23 height 12
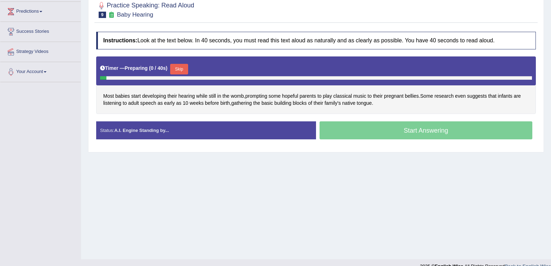
scroll to position [94, 0]
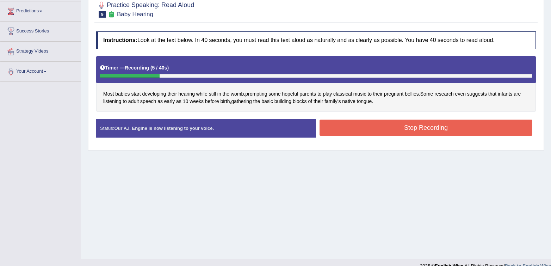
click at [416, 130] on button "Stop Recording" at bounding box center [425, 127] width 213 height 16
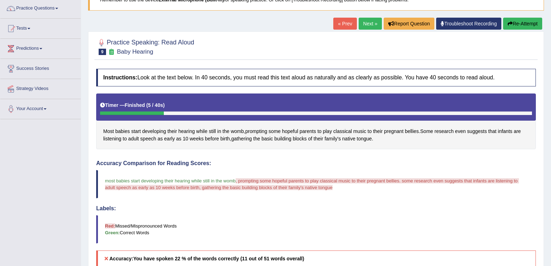
scroll to position [0, 0]
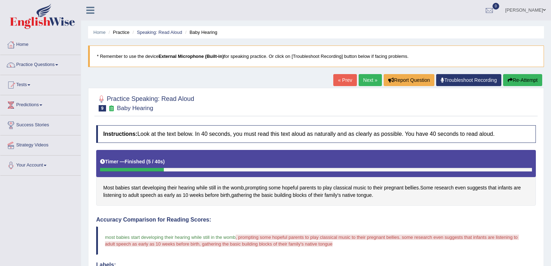
click at [369, 83] on link "Next »" at bounding box center [369, 80] width 23 height 12
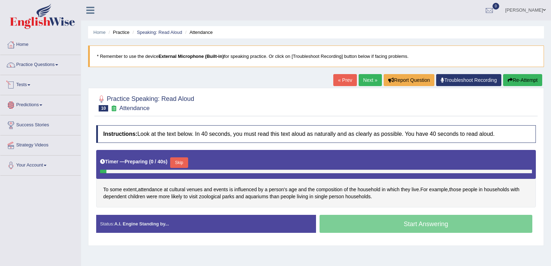
click at [30, 87] on link "Tests" at bounding box center [40, 84] width 80 height 18
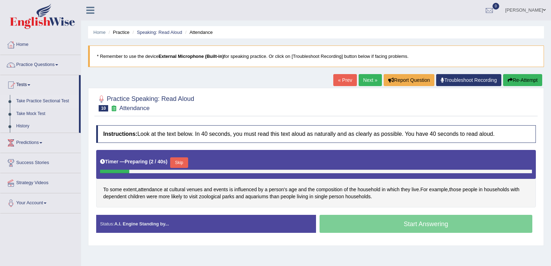
click at [25, 102] on link "Take Practice Sectional Test" at bounding box center [46, 101] width 66 height 13
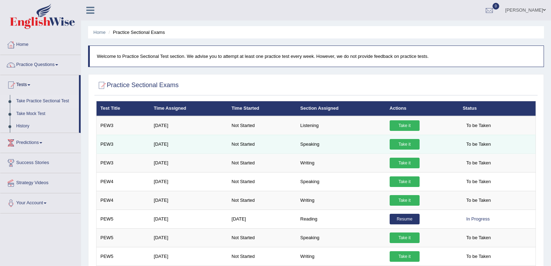
click at [416, 142] on link "Take it" at bounding box center [404, 144] width 30 height 11
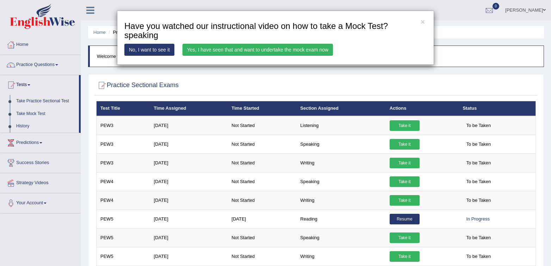
click at [242, 44] on link "Yes, I have seen that and want to undertake the mock exam now" at bounding box center [257, 50] width 150 height 12
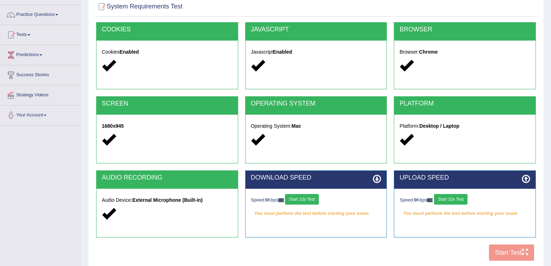
scroll to position [54, 0]
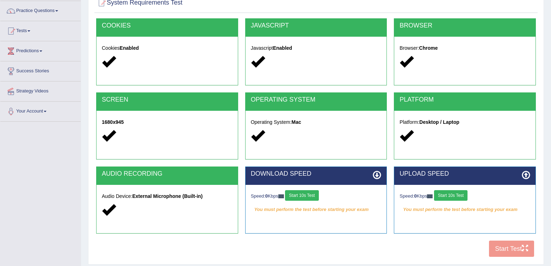
click at [318, 195] on button "Start 10s Test" at bounding box center [301, 195] width 33 height 11
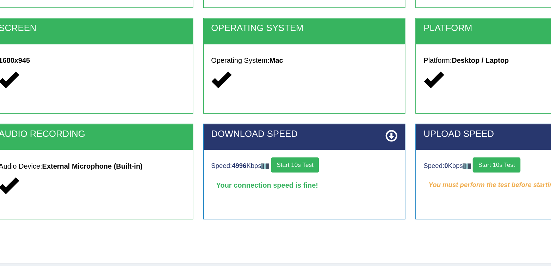
scroll to position [75, 0]
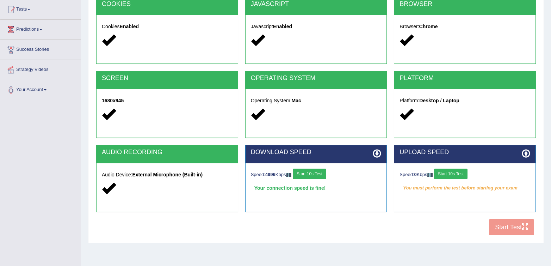
drag, startPoint x: 468, startPoint y: 165, endPoint x: 464, endPoint y: 169, distance: 4.5
click at [468, 165] on div "Speed: 0 Kbps Start 10s Test You must perform the test before starting your exam" at bounding box center [464, 180] width 141 height 35
click at [464, 169] on button "Start 10s Test" at bounding box center [450, 173] width 33 height 11
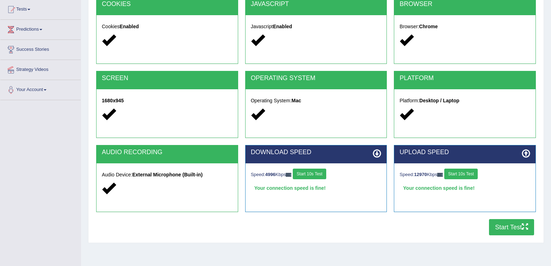
click at [501, 226] on button "Start Test" at bounding box center [511, 227] width 45 height 16
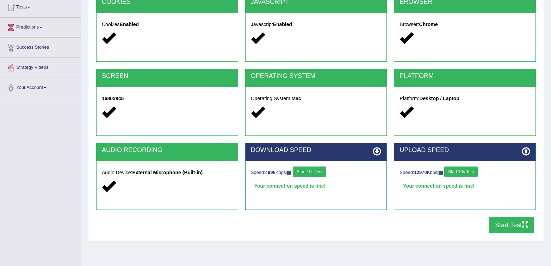
scroll to position [76, 0]
